Goal: Transaction & Acquisition: Book appointment/travel/reservation

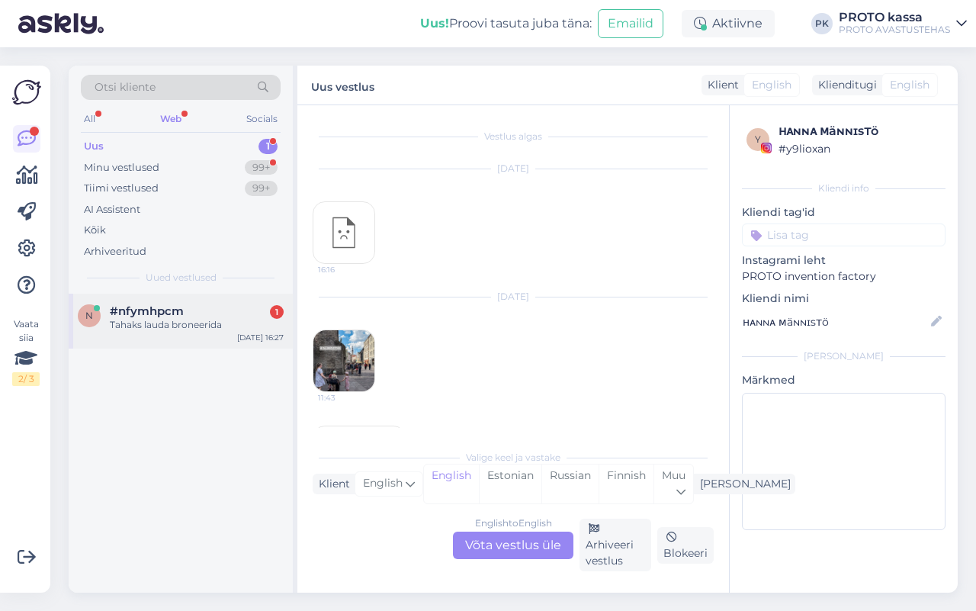
scroll to position [176, 0]
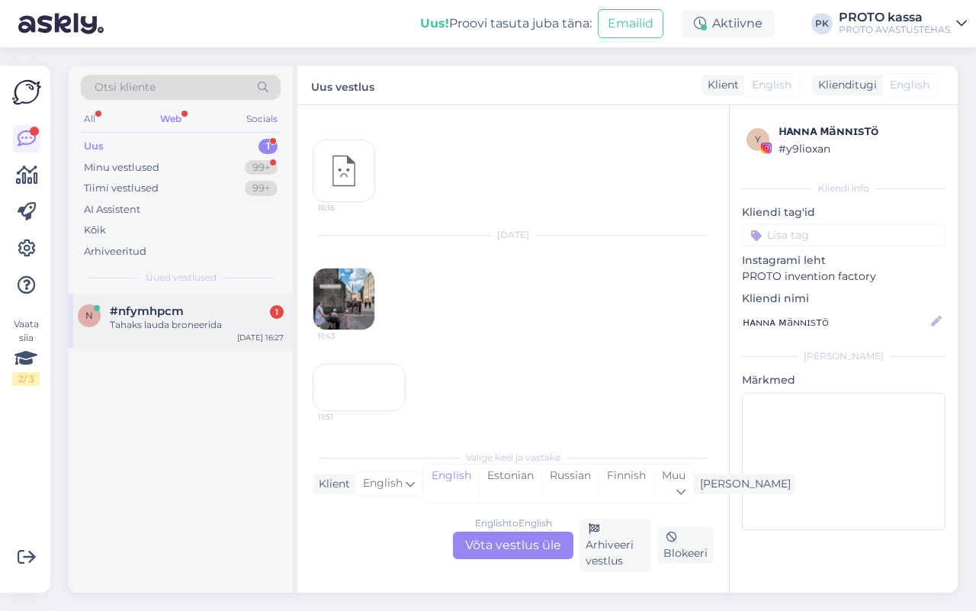
click at [166, 323] on div "Tahaks lauda broneerida" at bounding box center [197, 325] width 174 height 14
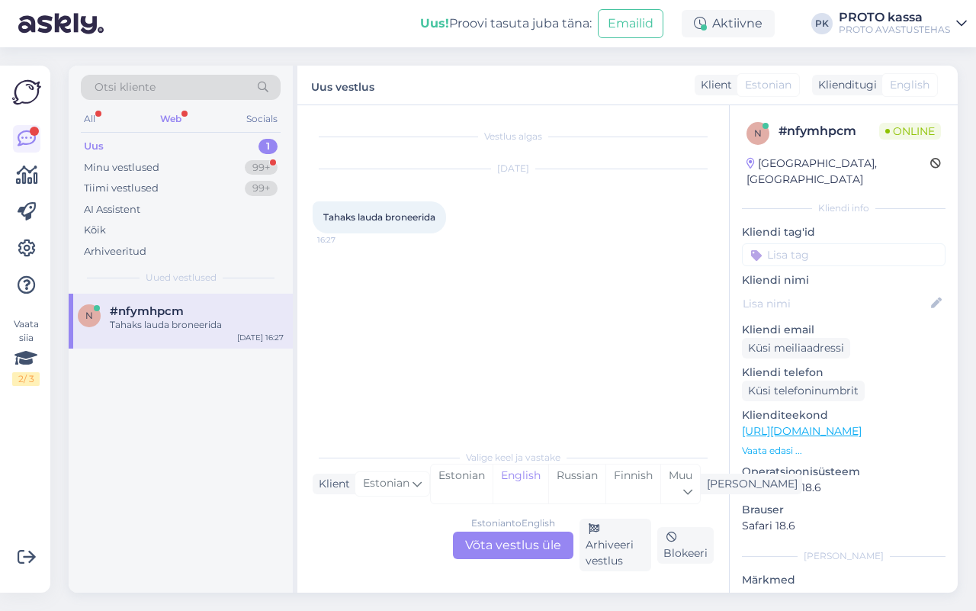
click at [526, 542] on div "Estonian to English Võta vestlus üle" at bounding box center [513, 544] width 120 height 27
click at [496, 546] on div "Estonian to English Võta vestlus üle" at bounding box center [513, 544] width 120 height 27
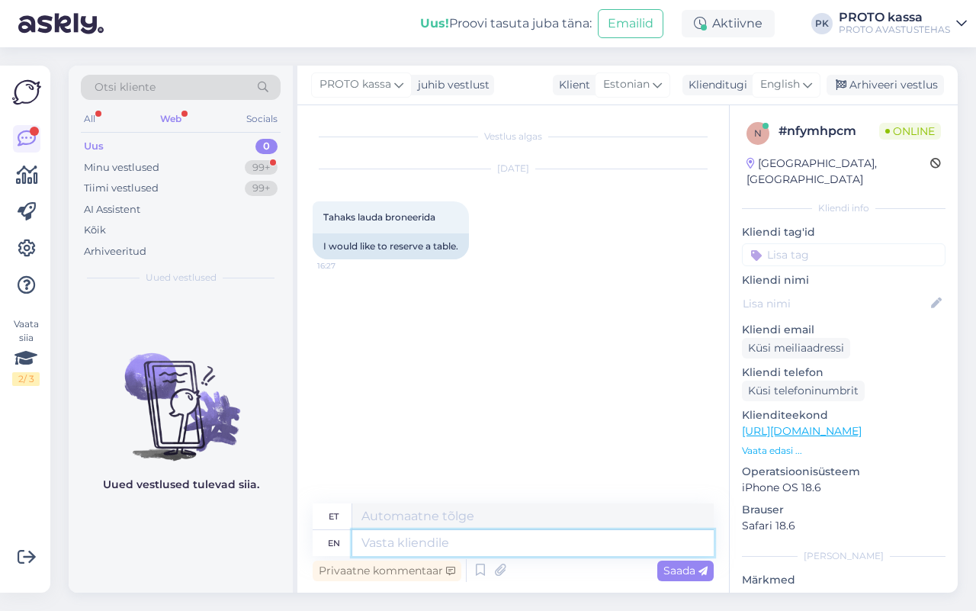
click at [454, 540] on textarea at bounding box center [532, 543] width 361 height 26
click at [769, 84] on span "English" at bounding box center [780, 84] width 40 height 17
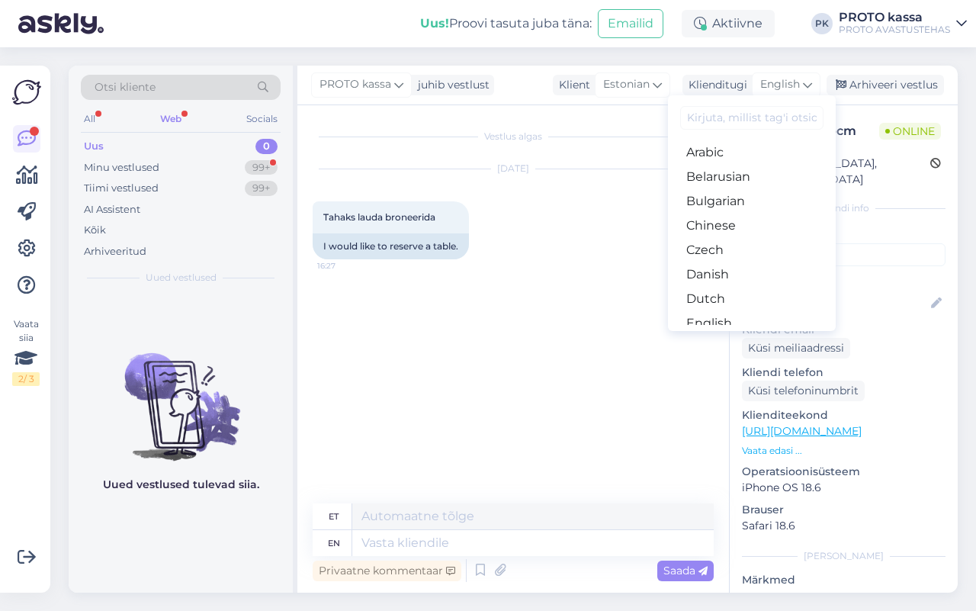
click at [733, 335] on link "Estonian" at bounding box center [752, 347] width 168 height 24
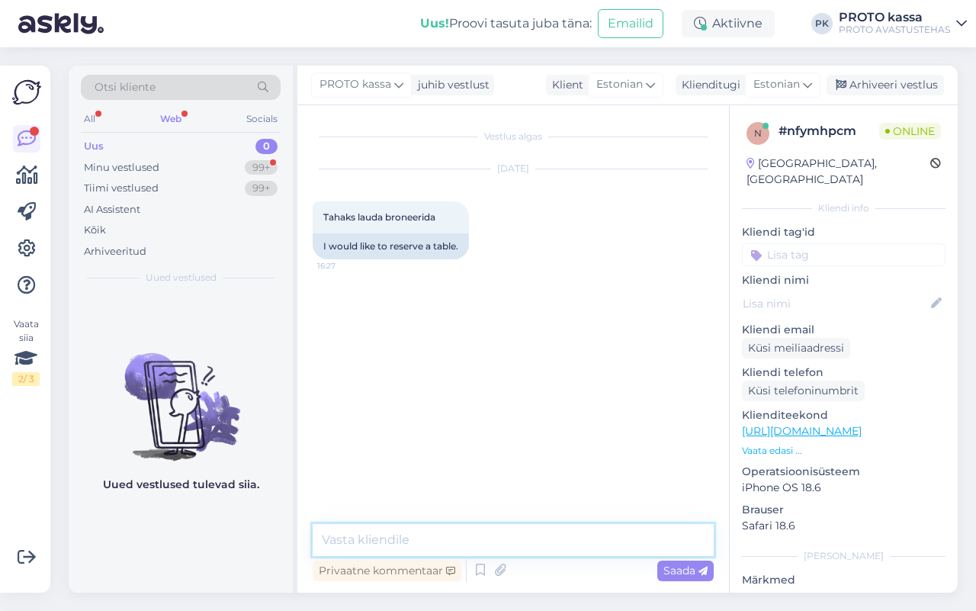
click at [507, 542] on textarea at bounding box center [513, 540] width 401 height 32
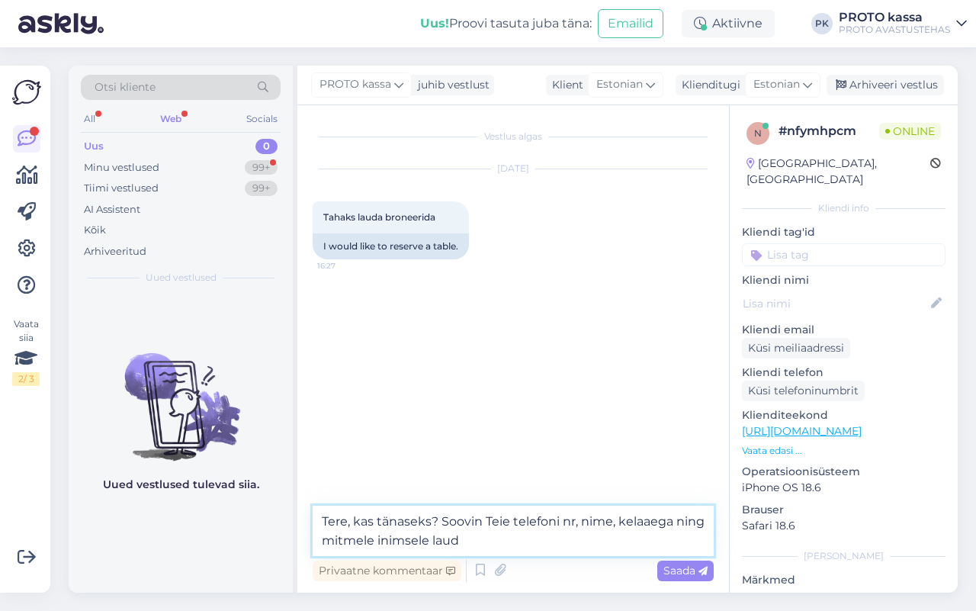
click at [635, 521] on textarea "Tere, kas tänaseks? Soovin Teie telefoni nr, nime, kelaaega ning mitmele inimse…" at bounding box center [513, 530] width 401 height 50
click at [618, 528] on textarea "Tere, kas tänaseks? Soovin Teie telefoni nr, nime, kellaaega ning mitmele inims…" at bounding box center [513, 530] width 401 height 50
type textarea "Tere, kas tänaseks? Soovin Teie telefoni nr, nime, kellaaega ning mitmele inims…"
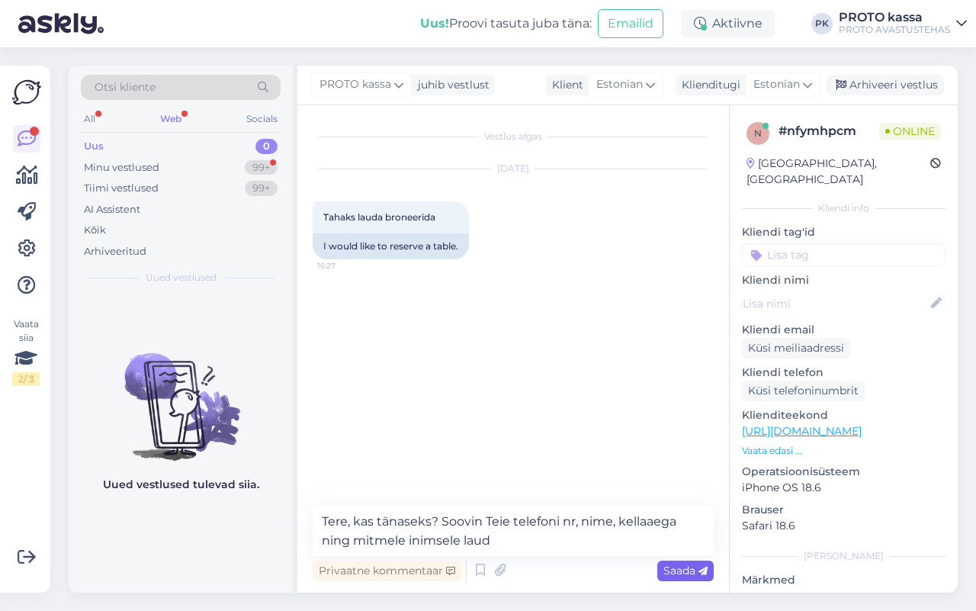
click at [677, 565] on span "Saada" at bounding box center [685, 570] width 44 height 14
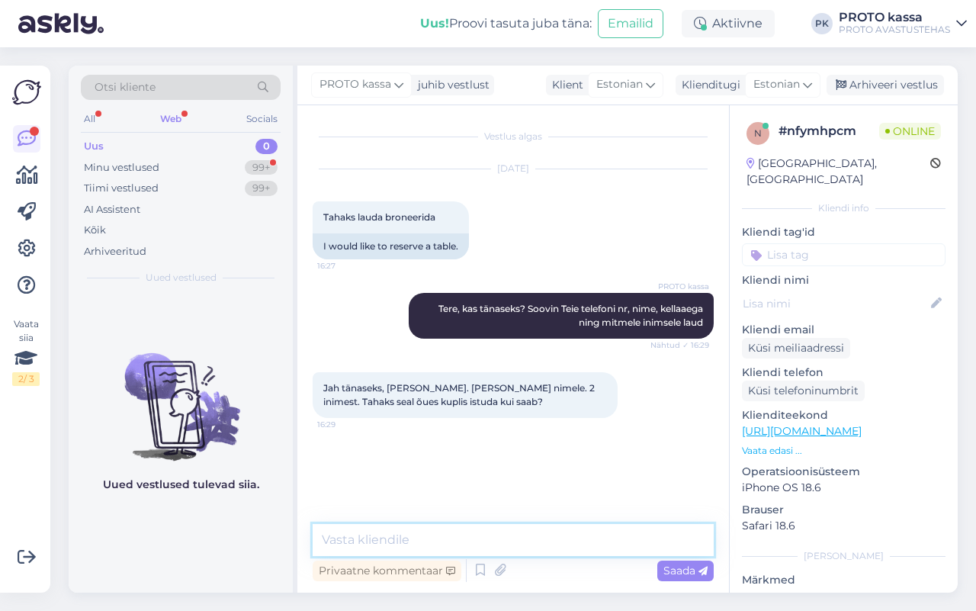
click at [390, 547] on textarea at bounding box center [513, 540] width 401 height 32
type textarea "Saab ikka, panin Teid kirja."
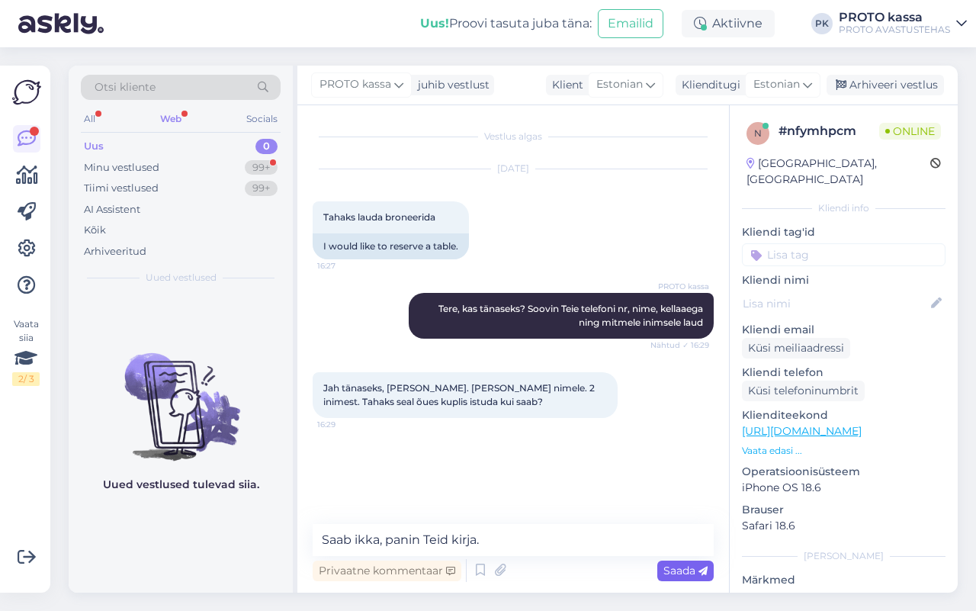
click at [679, 570] on span "Saada" at bounding box center [685, 570] width 44 height 14
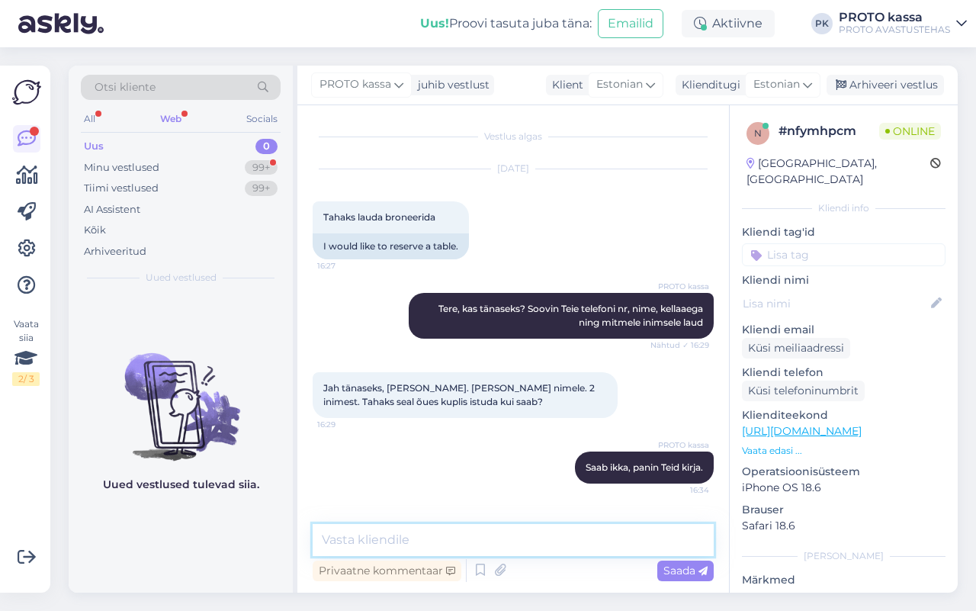
click at [402, 542] on textarea at bounding box center [513, 540] width 401 height 32
type textarea "Telefoni nr oleks siiski ka veel vaja"
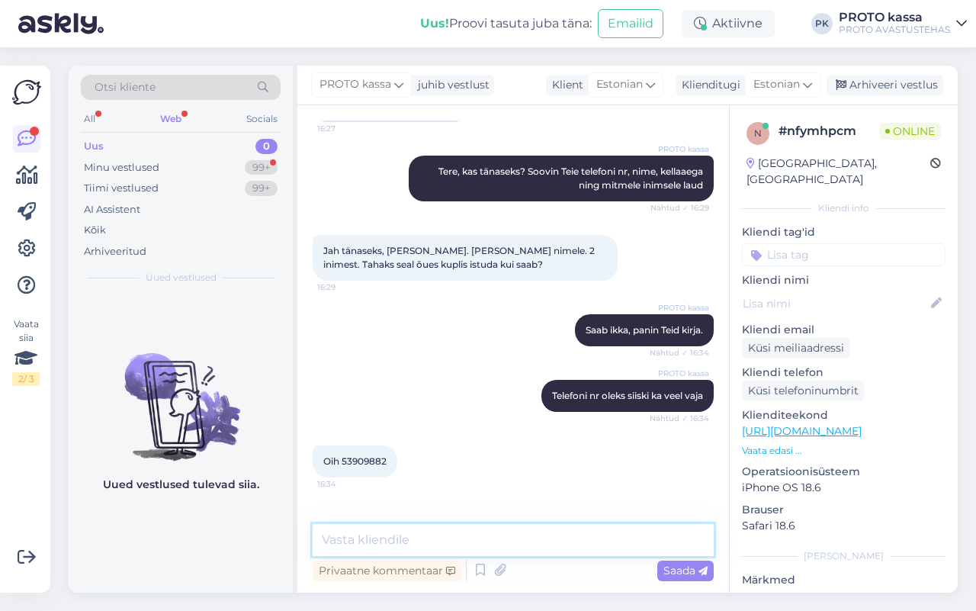
scroll to position [185, 0]
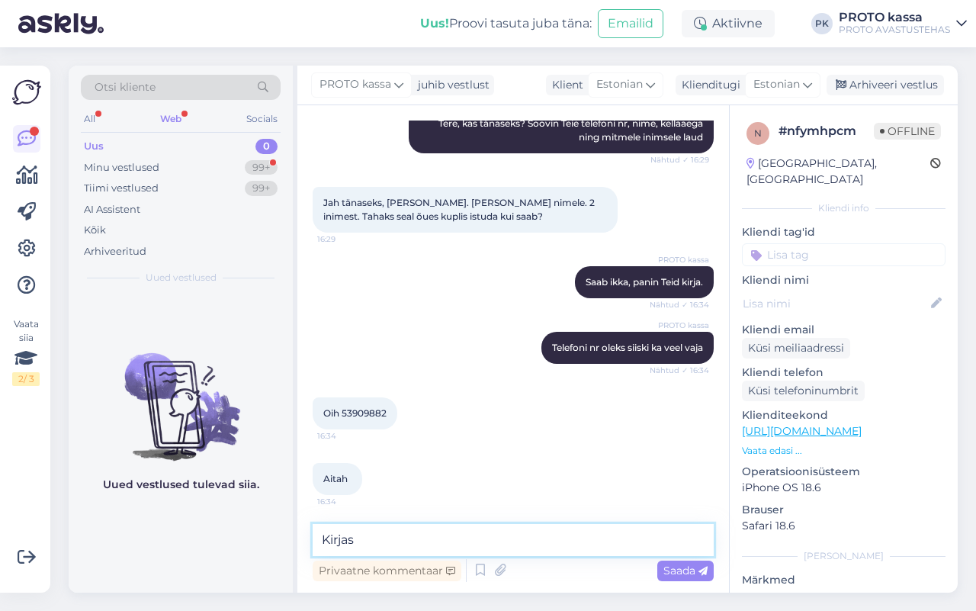
type textarea "Kirjas"
click at [685, 561] on div "Saada" at bounding box center [685, 570] width 56 height 21
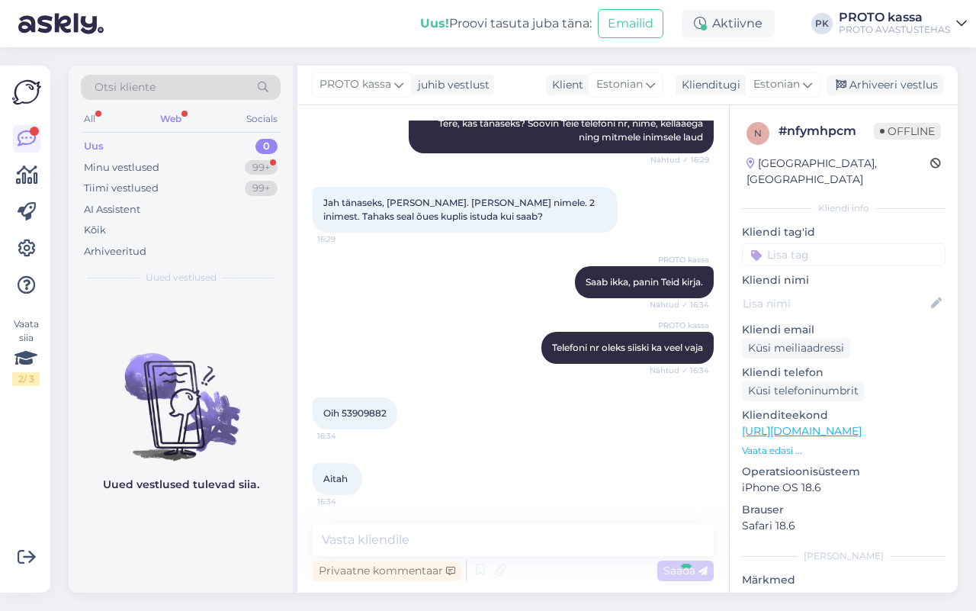
scroll to position [252, 0]
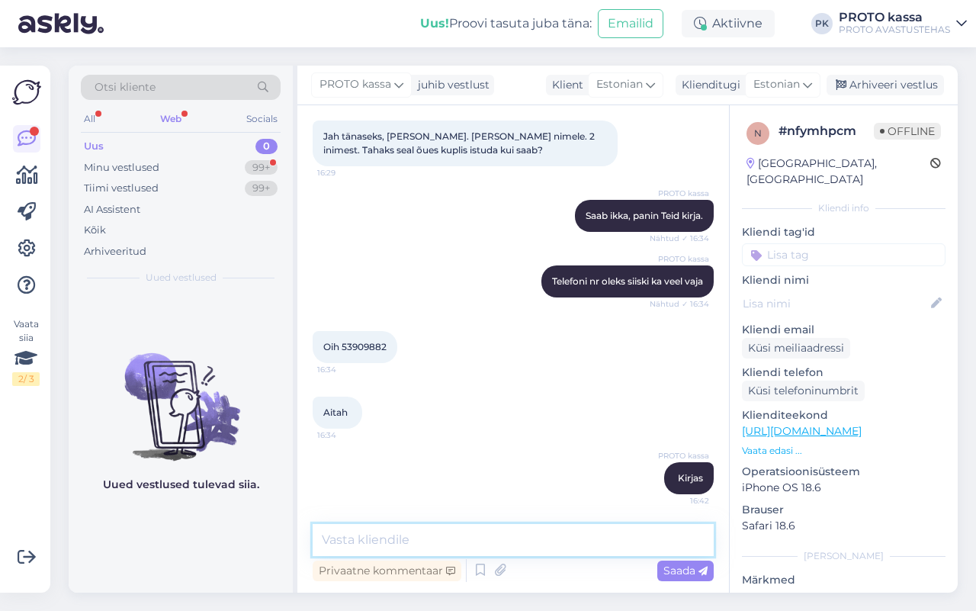
click at [406, 534] on textarea at bounding box center [513, 540] width 401 height 32
type textarea "t"
